Goal: Information Seeking & Learning: Learn about a topic

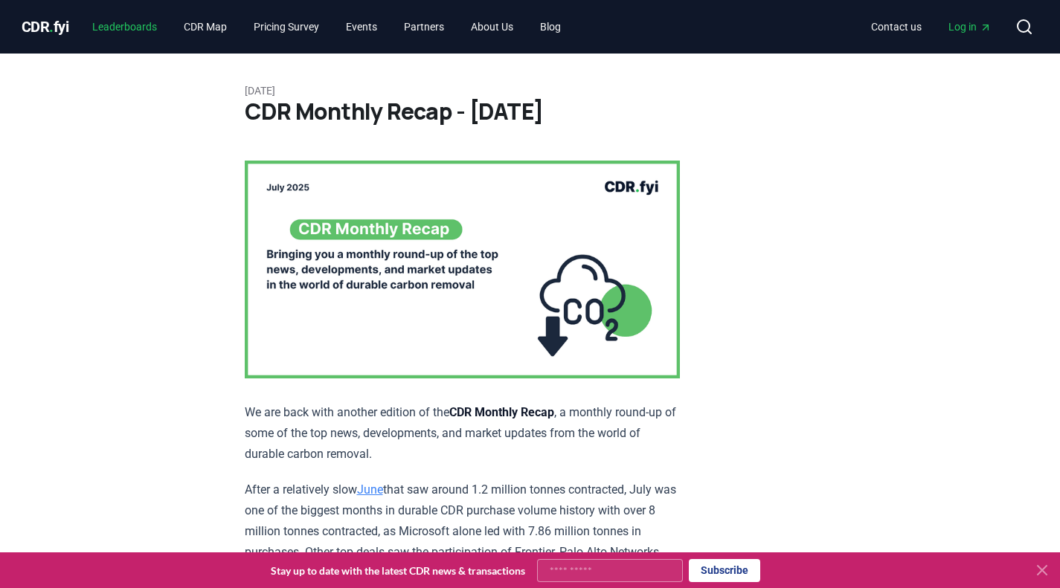
click at [140, 27] on link "Leaderboards" at bounding box center [124, 26] width 89 height 27
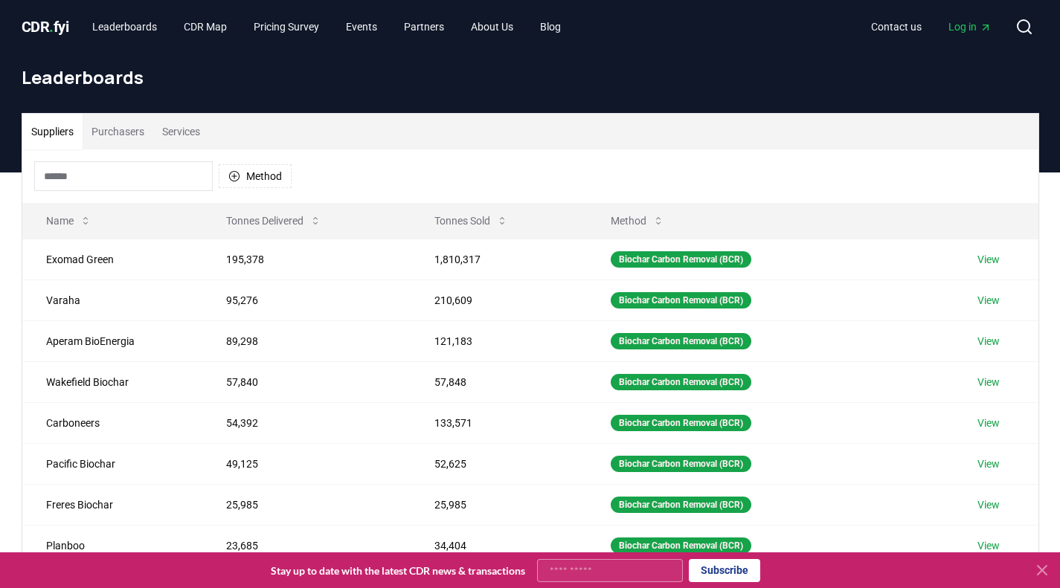
click at [126, 138] on button "Purchasers" at bounding box center [118, 132] width 71 height 36
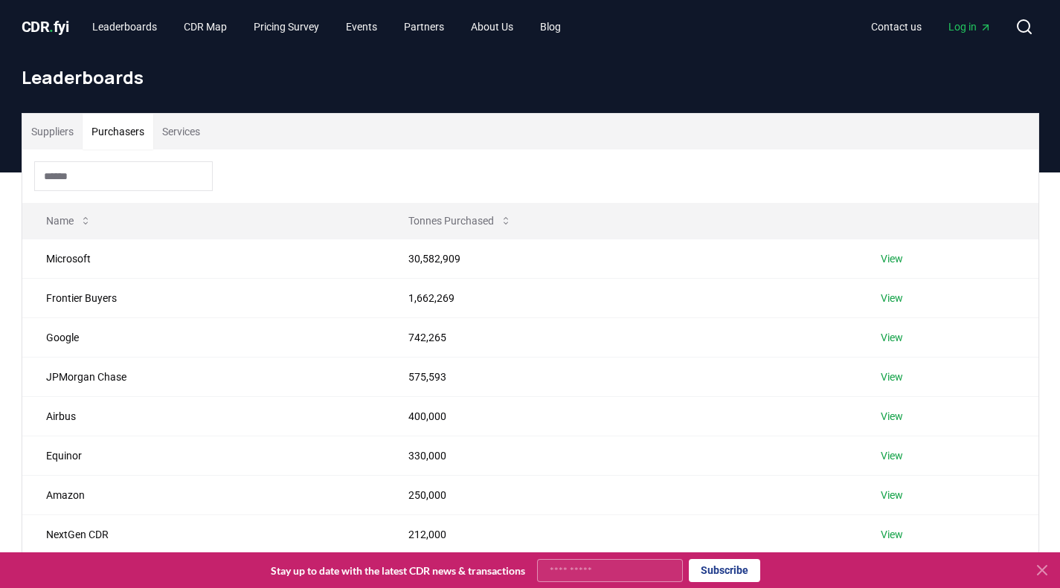
click at [119, 171] on input at bounding box center [123, 176] width 179 height 30
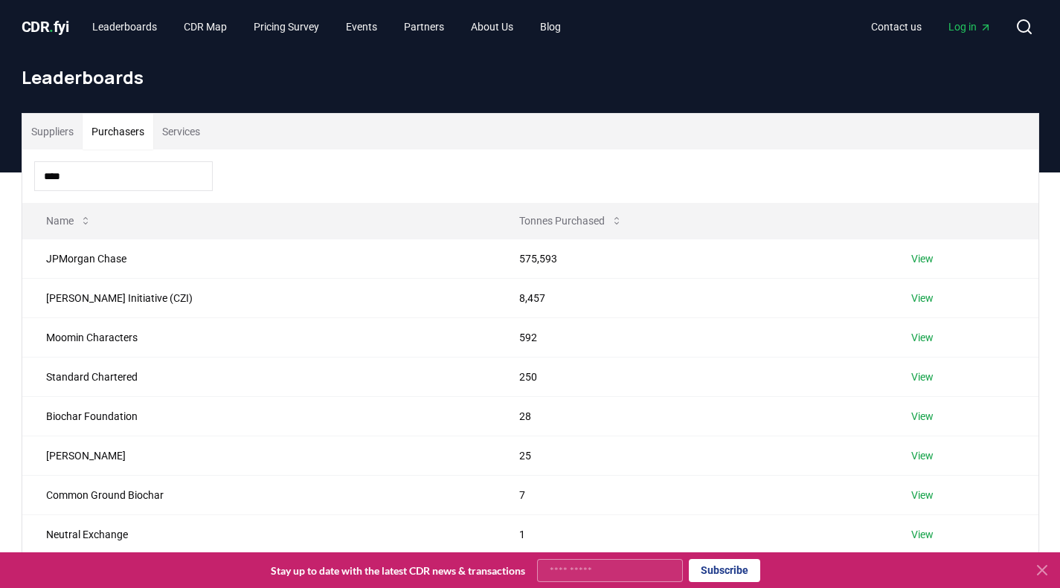
type input "****"
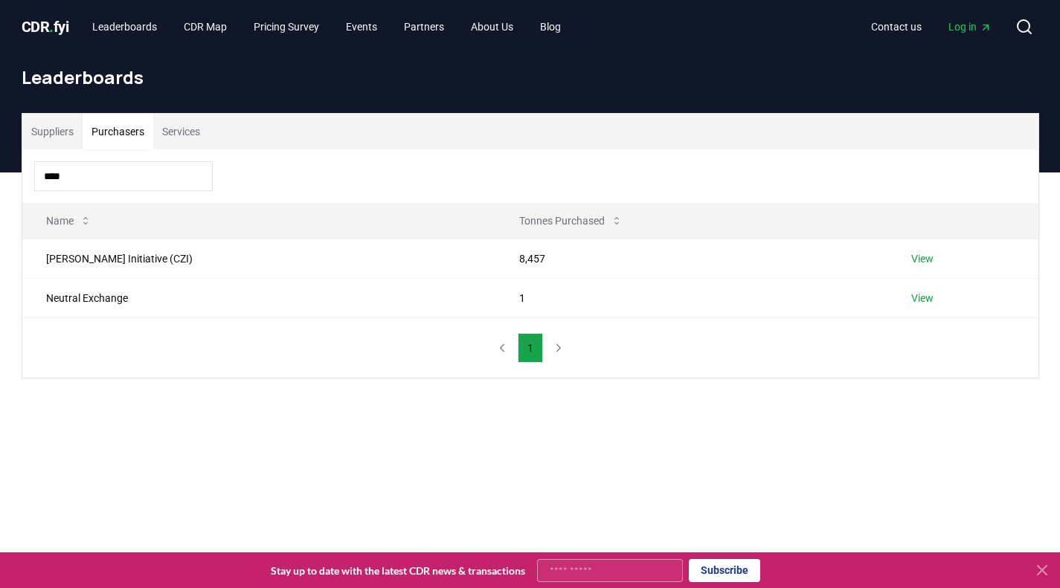
click at [918, 257] on link "View" at bounding box center [922, 258] width 22 height 15
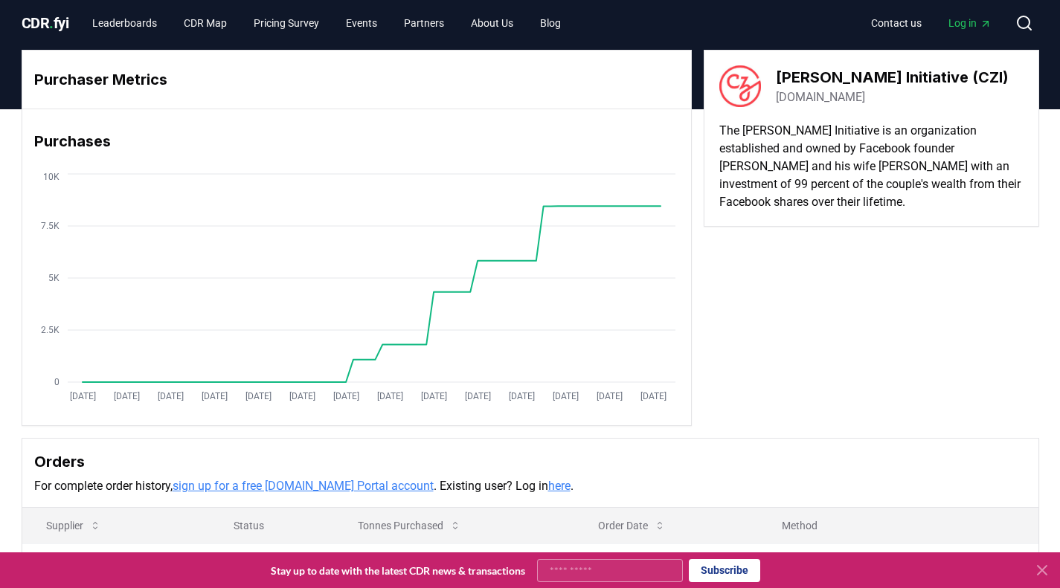
scroll to position [3, 0]
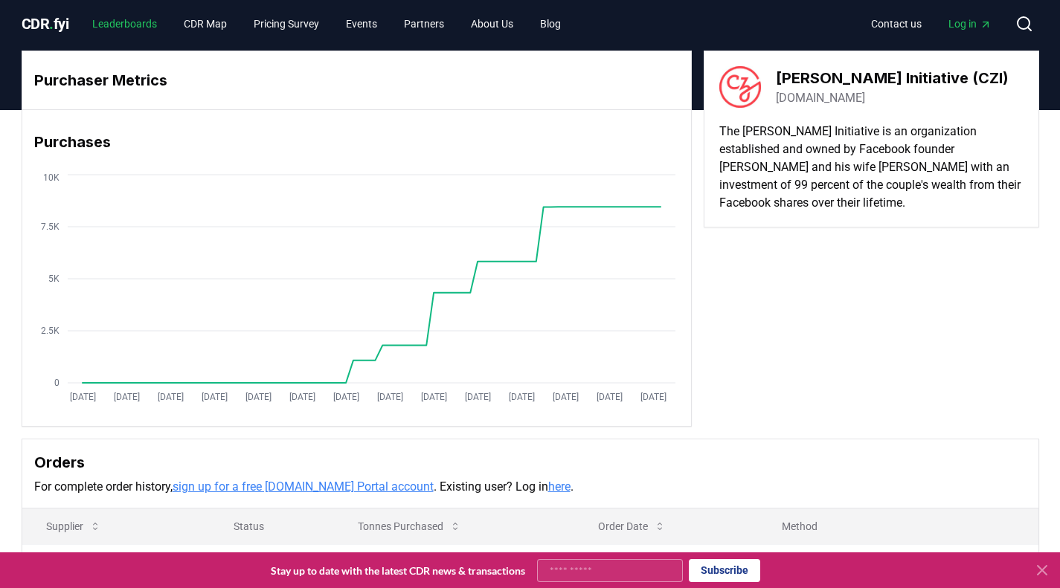
click at [128, 22] on link "Leaderboards" at bounding box center [124, 23] width 89 height 27
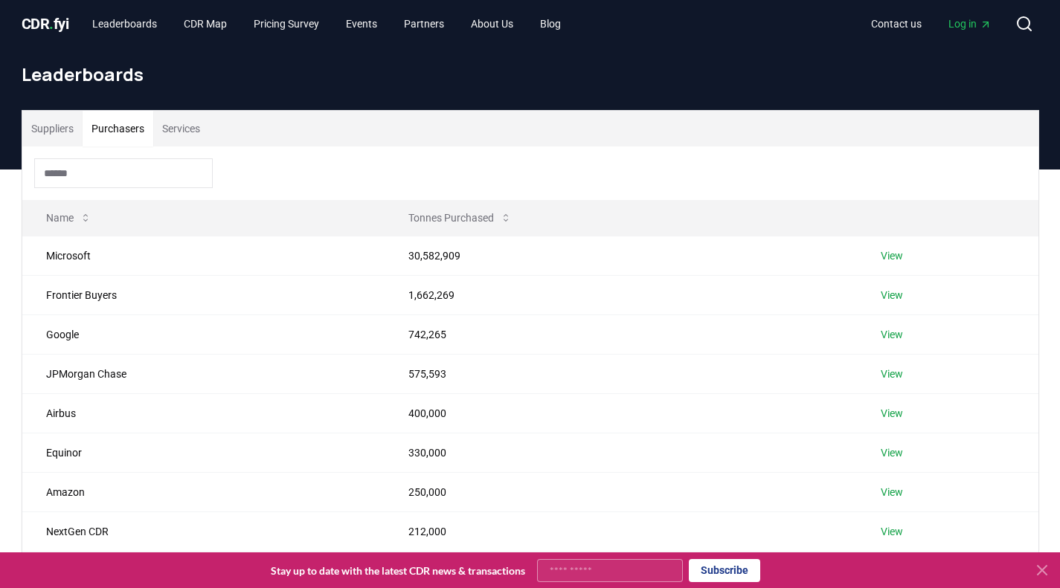
click at [127, 134] on button "Purchasers" at bounding box center [118, 129] width 71 height 36
click at [114, 178] on input at bounding box center [123, 173] width 179 height 30
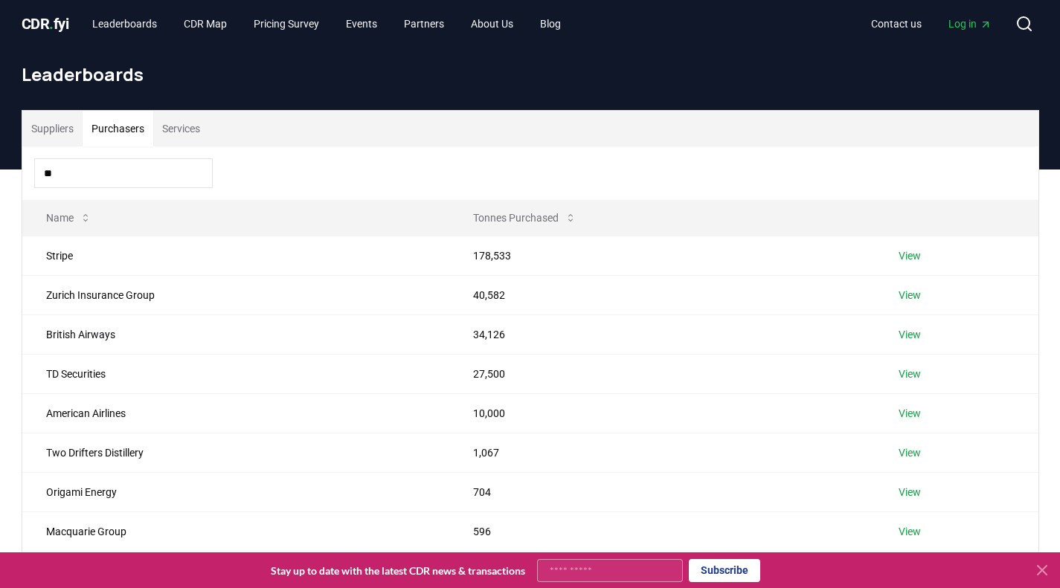
type input "*"
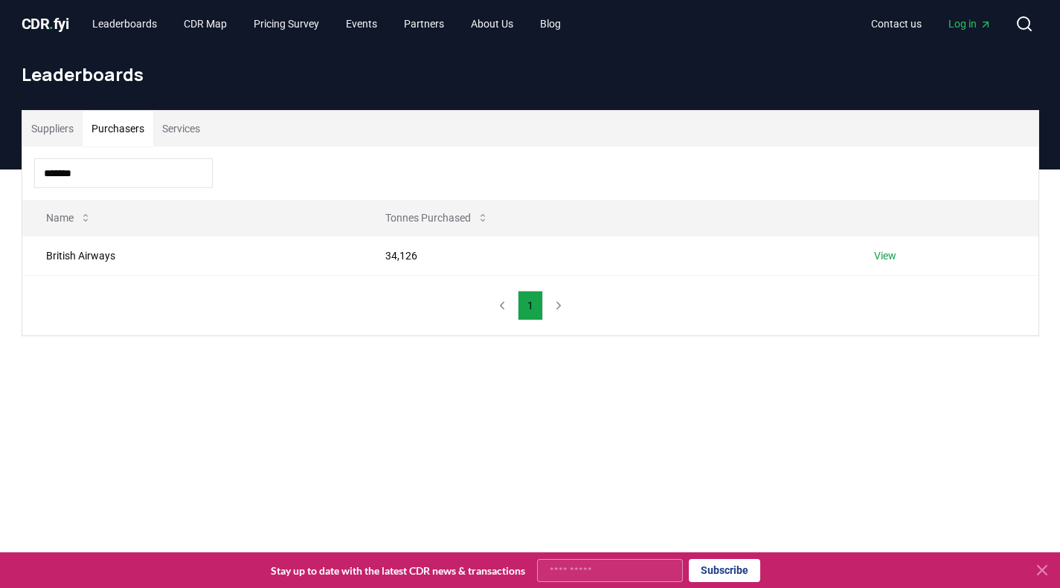
type input "*******"
click at [885, 256] on link "View" at bounding box center [885, 255] width 22 height 15
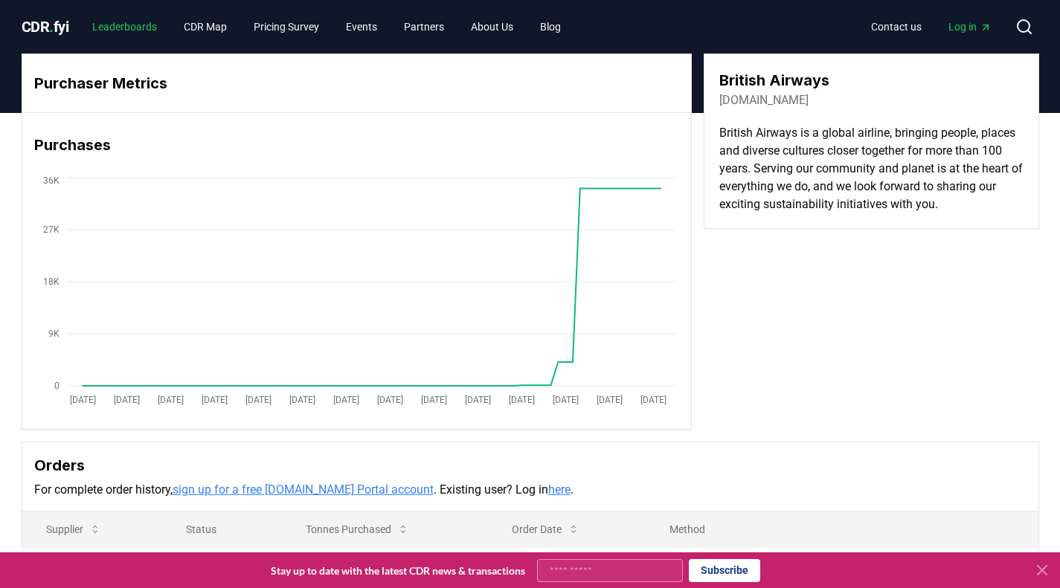
click at [165, 13] on link "Leaderboards" at bounding box center [124, 26] width 89 height 27
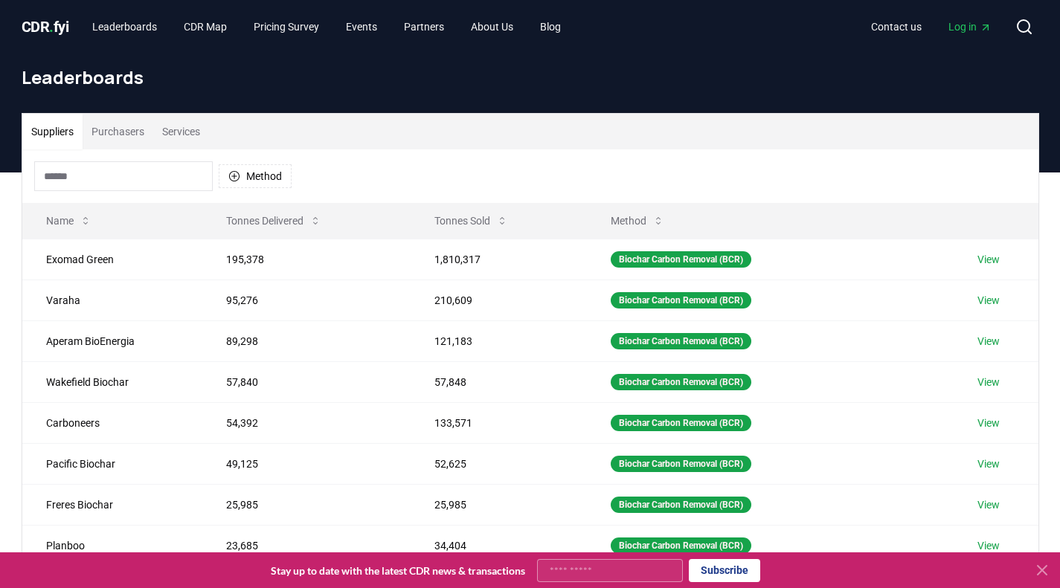
click at [129, 134] on button "Purchasers" at bounding box center [118, 132] width 71 height 36
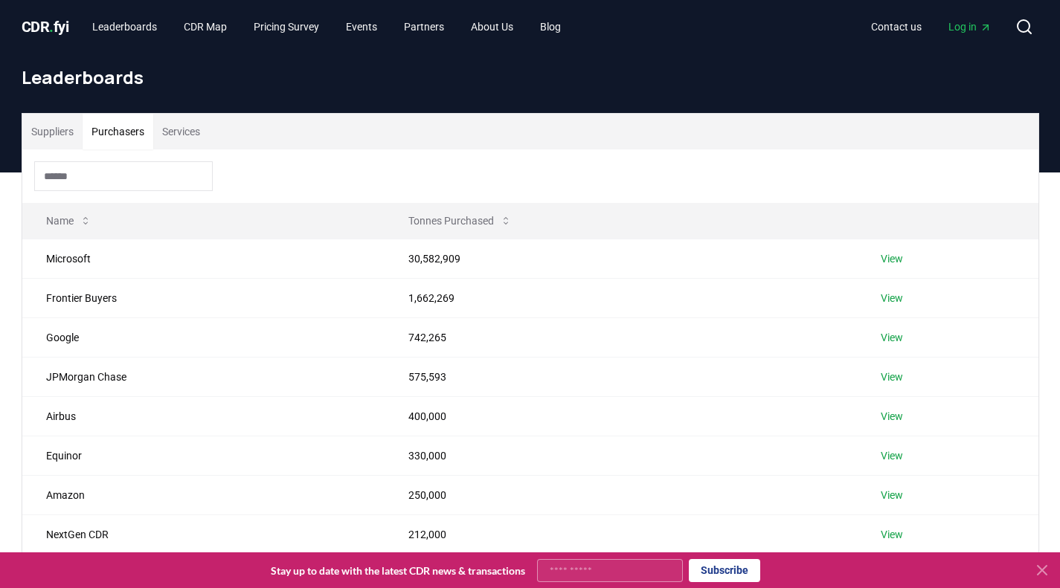
click at [139, 171] on input at bounding box center [123, 176] width 179 height 30
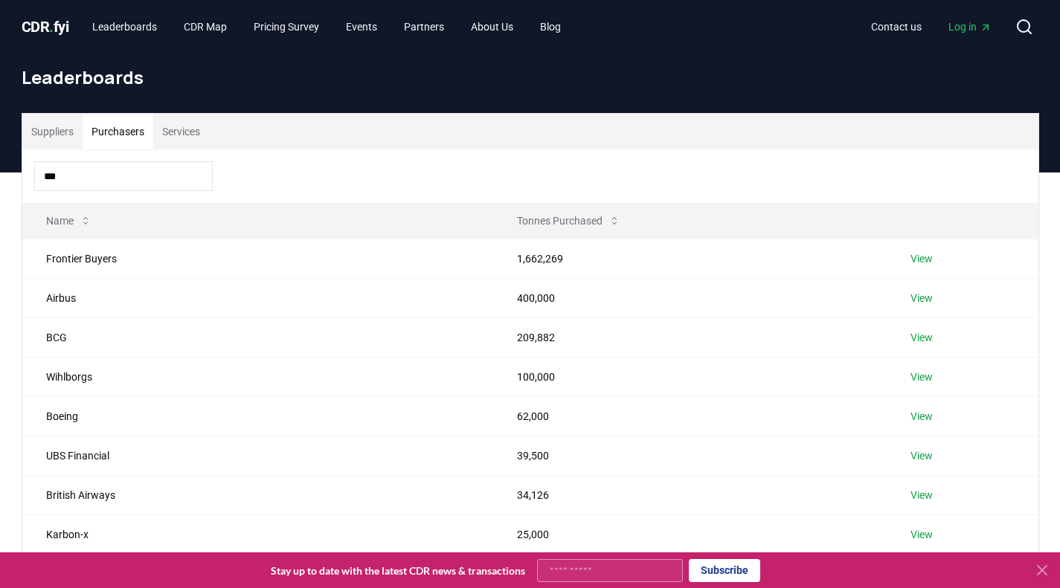
type input "***"
